Goal: Information Seeking & Learning: Learn about a topic

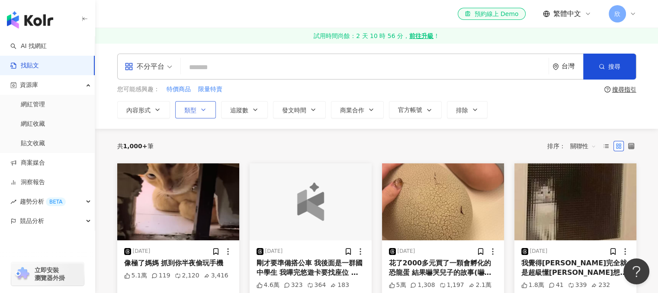
click at [194, 109] on span "類型" at bounding box center [190, 110] width 12 height 7
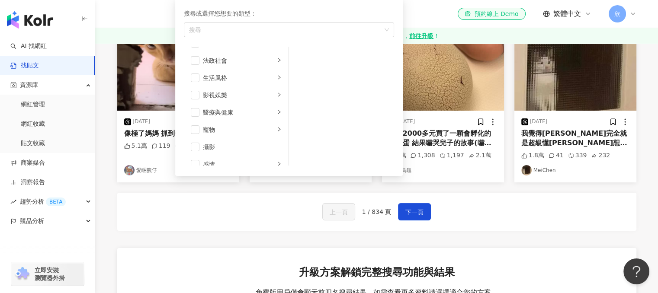
scroll to position [126, 0]
click at [276, 119] on li "生活風格" at bounding box center [236, 120] width 101 height 17
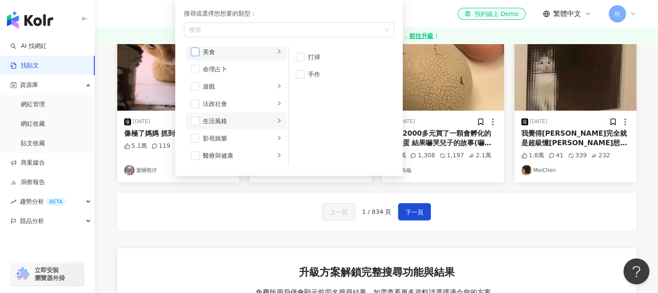
click at [196, 51] on span "button" at bounding box center [195, 52] width 9 height 9
click at [412, 9] on div "el-icon-cs 預約線上 Demo 繁體中文 欣" at bounding box center [376, 14] width 519 height 28
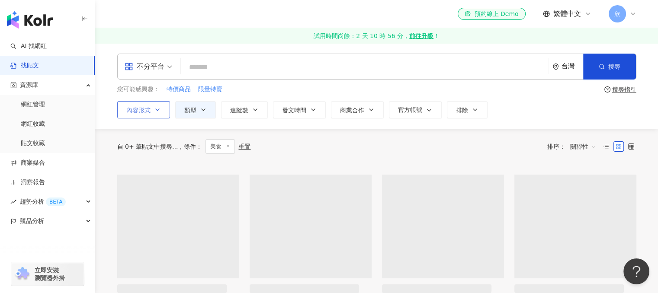
click at [159, 111] on icon "button" at bounding box center [157, 109] width 7 height 7
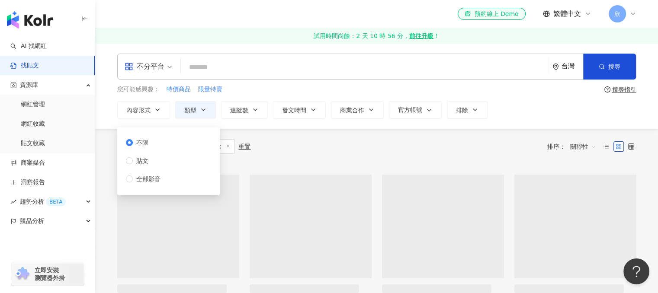
click at [327, 149] on div "自 0+ 筆貼文中搜尋... 條件 ： 美食 重置 排序： 關聯性" at bounding box center [376, 146] width 519 height 15
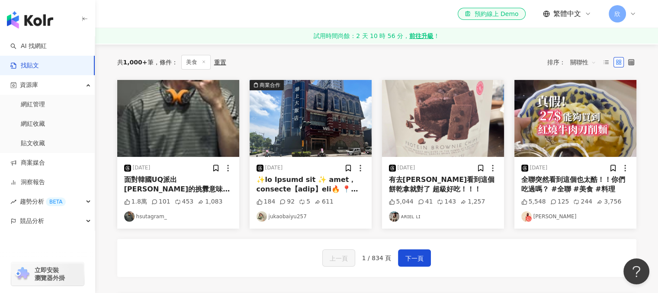
scroll to position [87, 0]
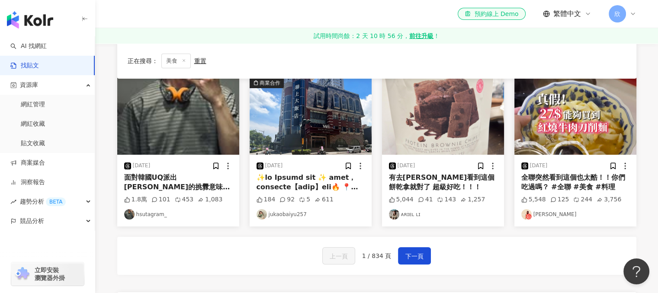
click at [394, 217] on img at bounding box center [394, 214] width 10 height 10
click at [418, 258] on span "下一頁" at bounding box center [414, 256] width 18 height 10
click at [414, 254] on span "下一頁" at bounding box center [414, 256] width 18 height 10
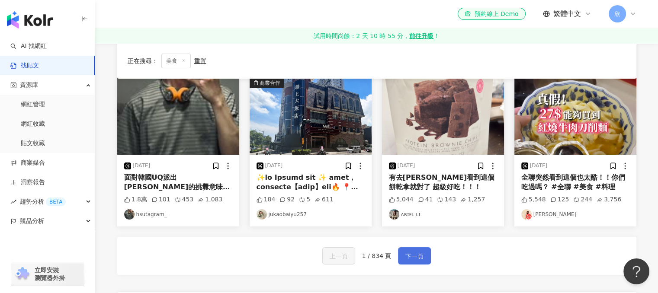
click at [414, 254] on span "下一頁" at bounding box center [414, 256] width 18 height 10
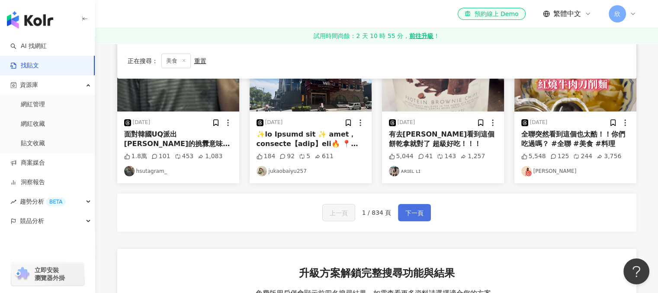
scroll to position [130, 0]
click at [414, 213] on span "下一頁" at bounding box center [414, 213] width 18 height 10
click at [413, 214] on span "下一頁" at bounding box center [414, 213] width 18 height 10
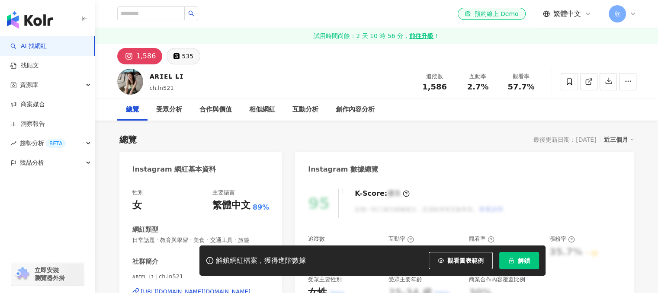
click at [184, 58] on div "535" at bounding box center [188, 56] width 12 height 12
click at [186, 56] on div "535" at bounding box center [188, 56] width 12 height 12
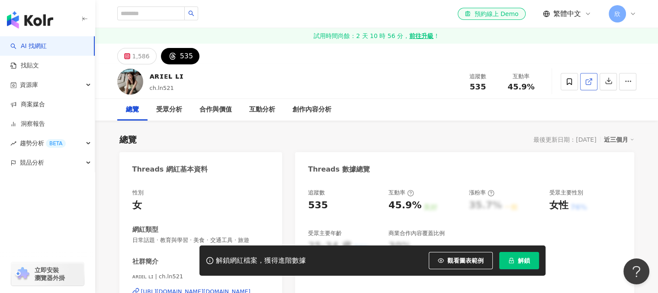
click at [588, 80] on icon at bounding box center [589, 82] width 8 height 8
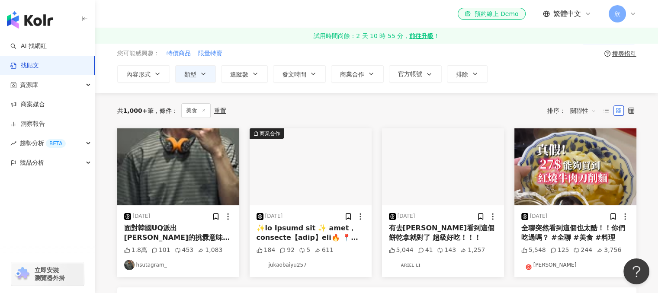
scroll to position [130, 0]
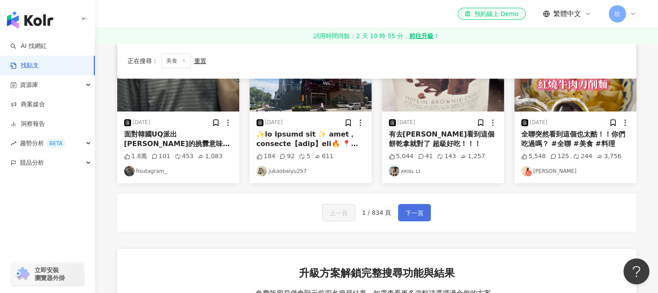
click at [415, 209] on span "下一頁" at bounding box center [414, 213] width 18 height 10
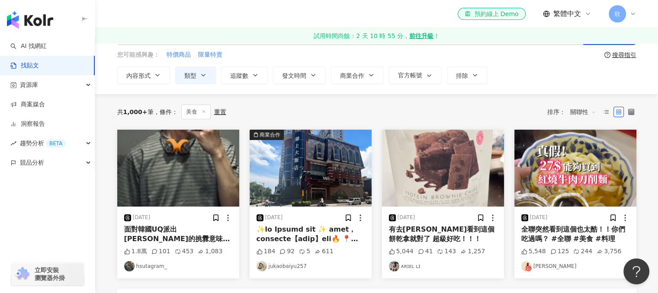
scroll to position [87, 0]
